Goal: Information Seeking & Learning: Find specific fact

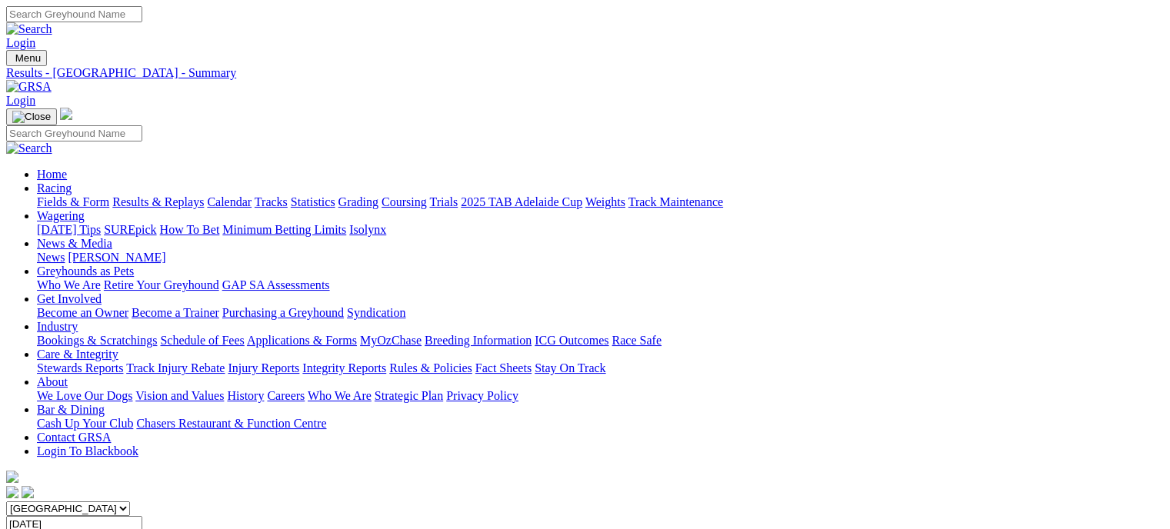
click at [52, 80] on img at bounding box center [28, 87] width 45 height 14
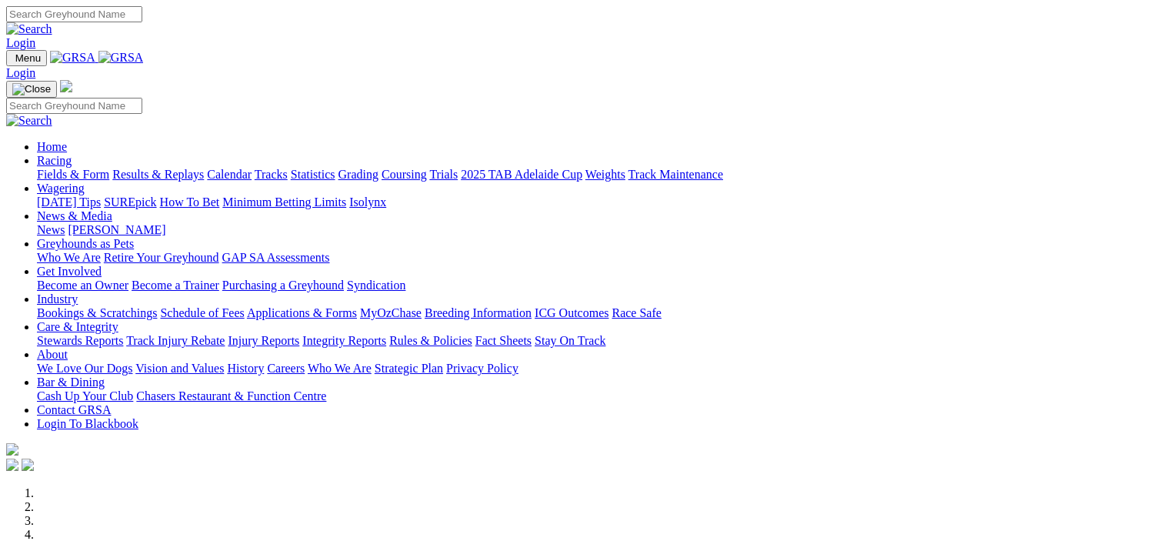
scroll to position [385, 0]
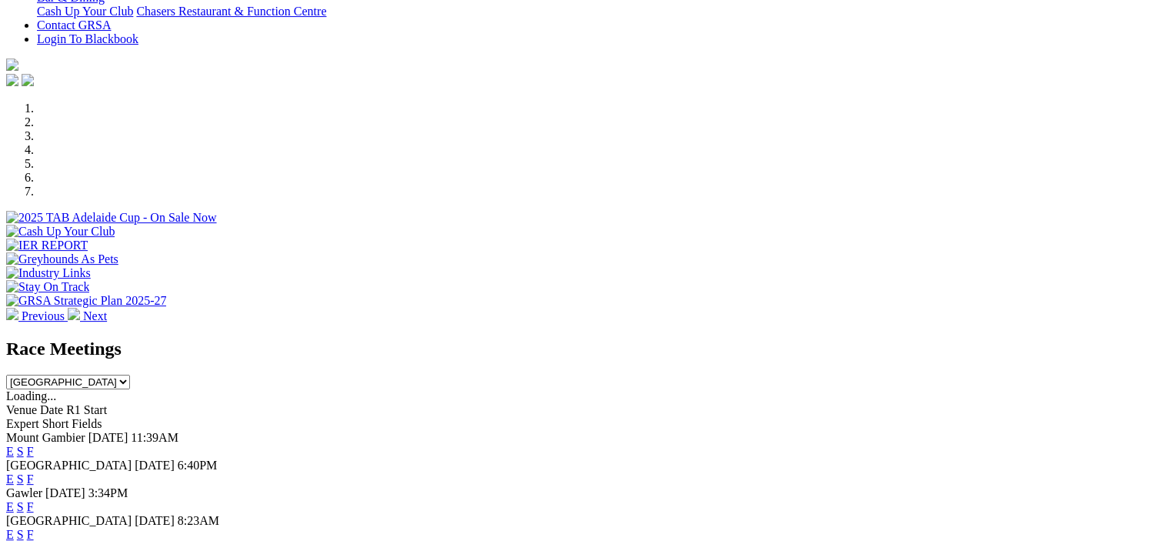
click at [34, 445] on link "F" at bounding box center [30, 451] width 7 height 13
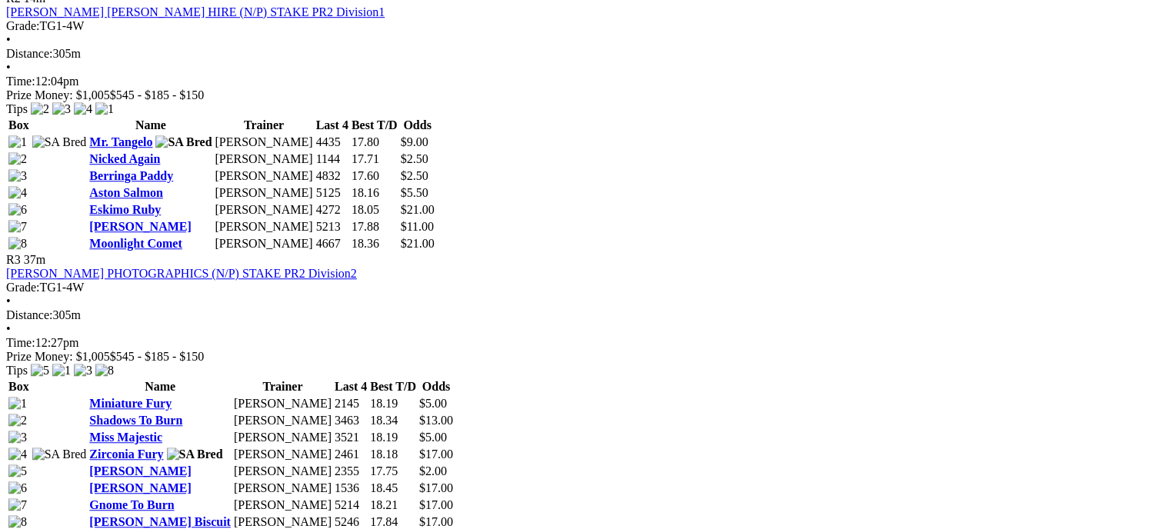
scroll to position [1077, 0]
